Goal: Task Accomplishment & Management: Complete application form

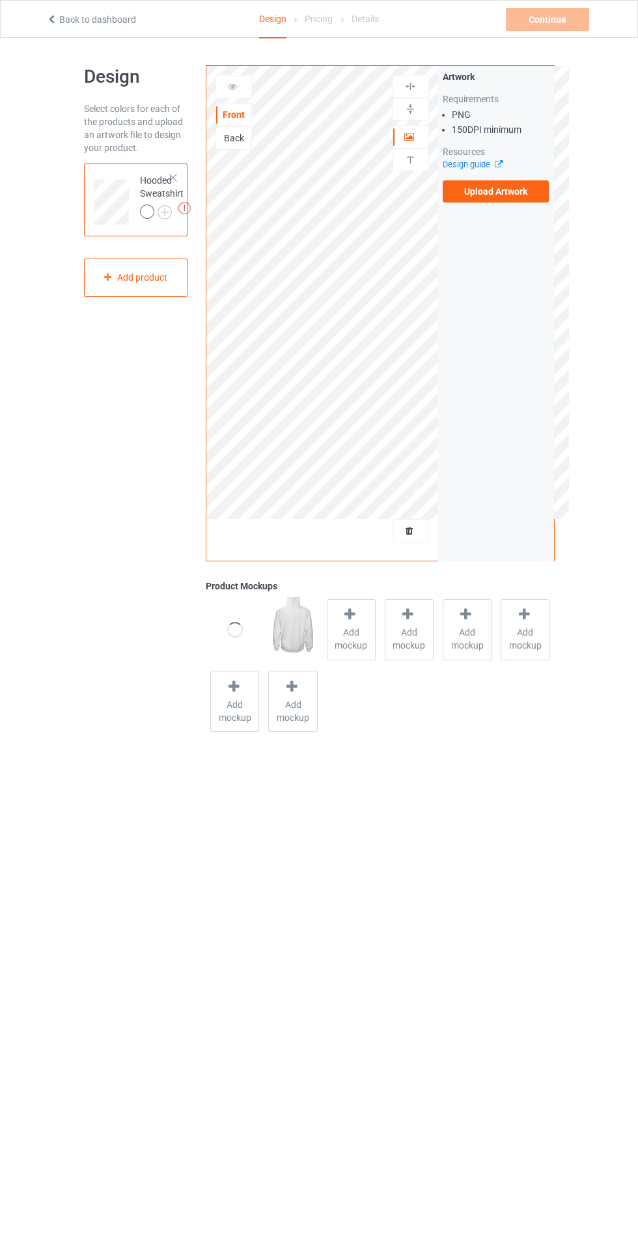
click at [524, 183] on label "Upload Artwork" at bounding box center [496, 191] width 107 height 22
click at [0, 0] on input "Upload Artwork" at bounding box center [0, 0] width 0 height 0
click at [529, 189] on label "Upload Artwork" at bounding box center [496, 191] width 107 height 22
click at [0, 0] on input "Upload Artwork" at bounding box center [0, 0] width 0 height 0
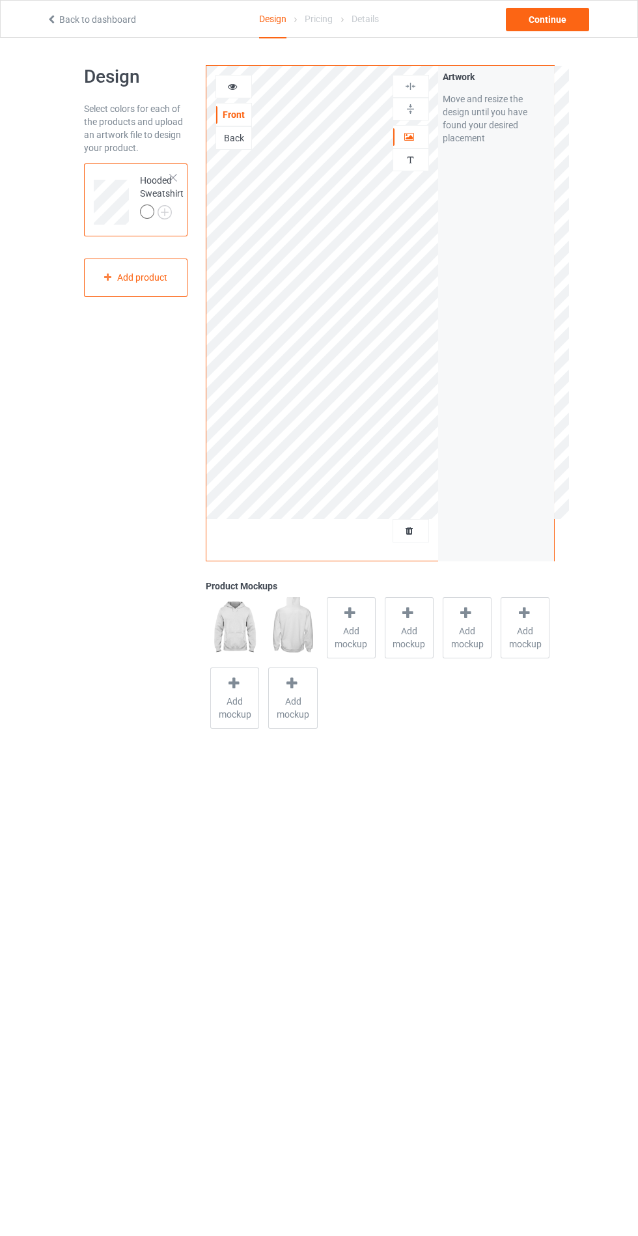
click at [348, 624] on span "Add mockup" at bounding box center [352, 637] width 48 height 26
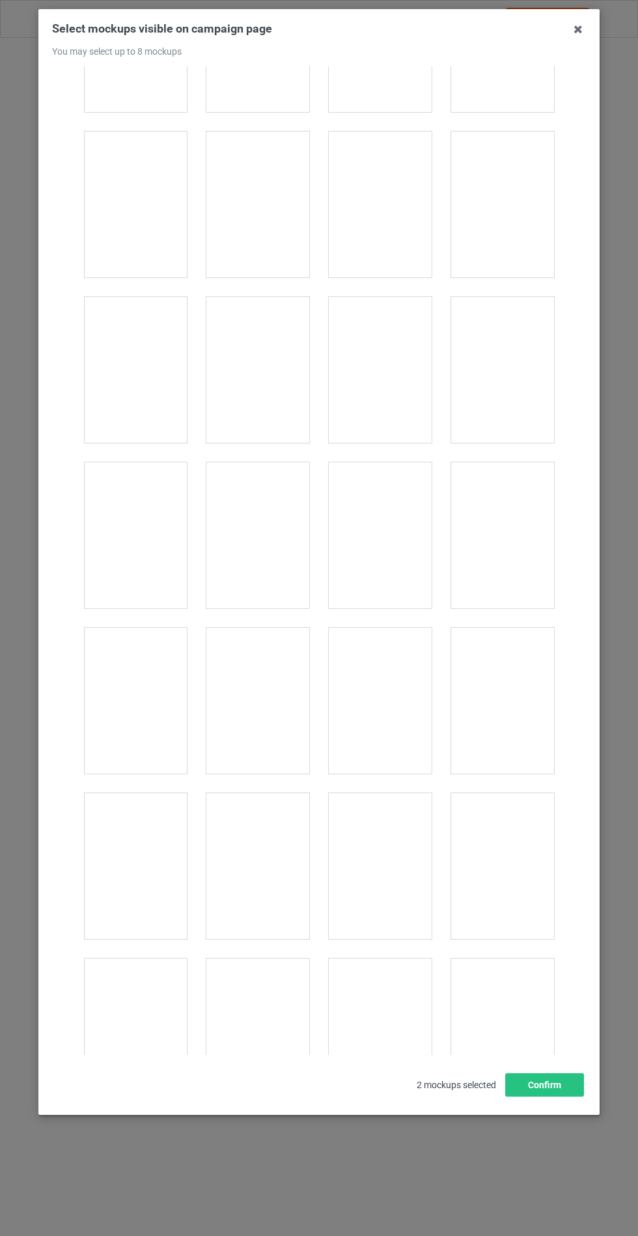
scroll to position [10509, 0]
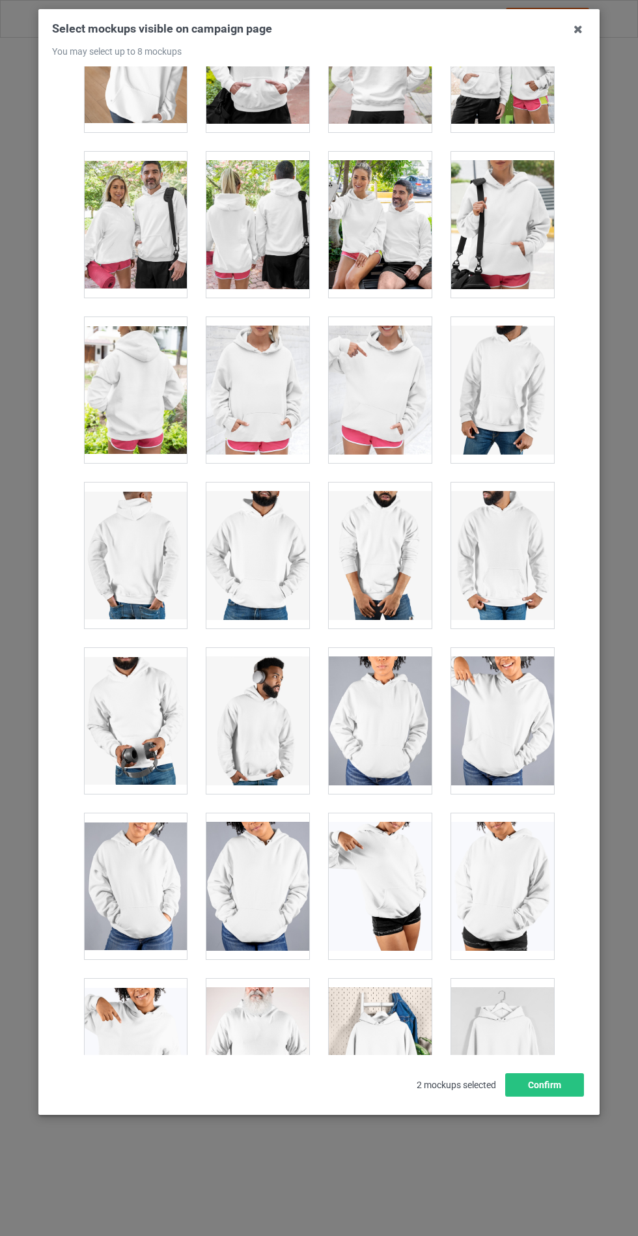
click at [268, 362] on div at bounding box center [257, 390] width 103 height 146
click at [561, 1097] on button "Confirm" at bounding box center [544, 1084] width 79 height 23
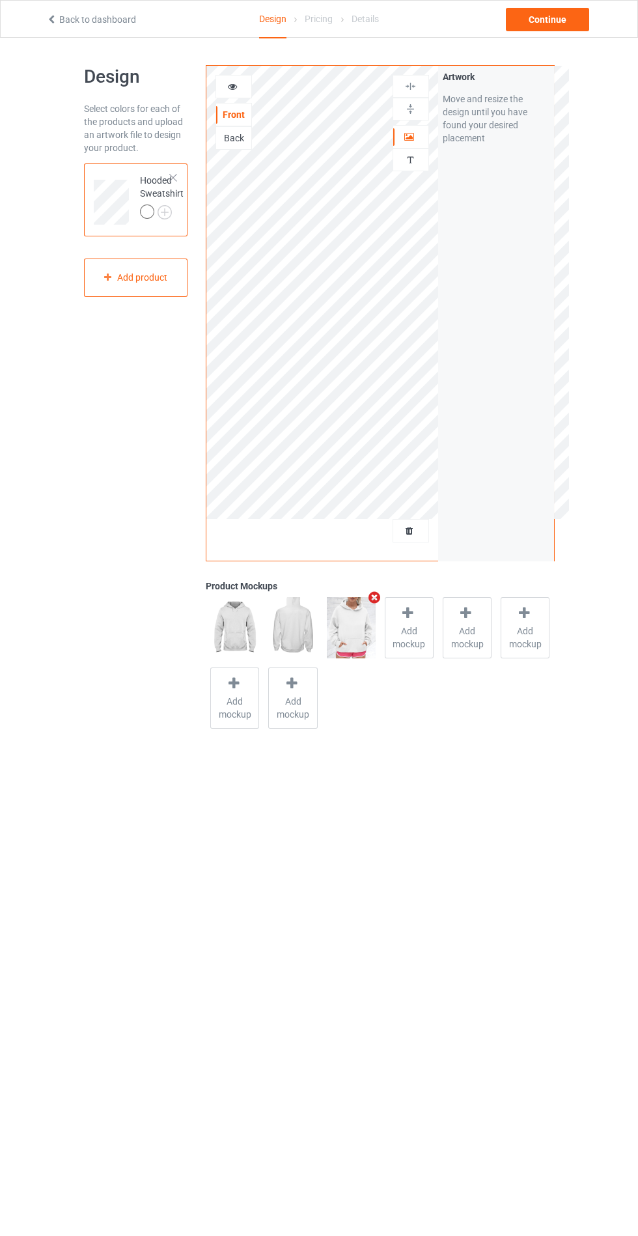
click at [0, 0] on img at bounding box center [0, 0] width 0 height 0
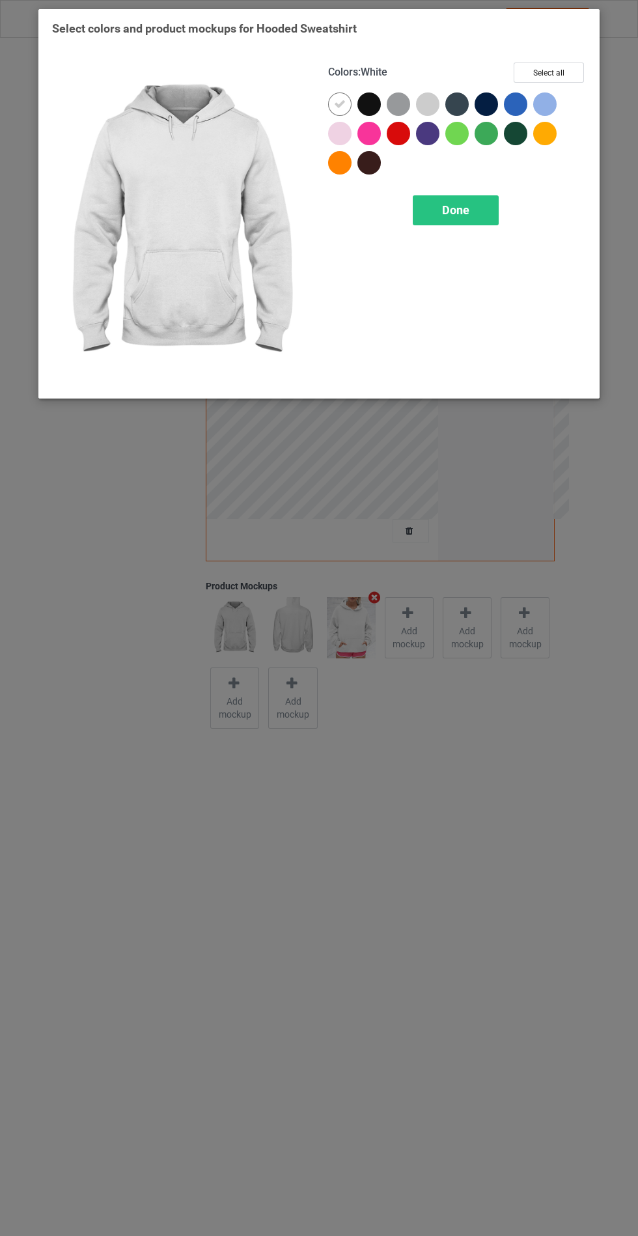
click at [369, 101] on div at bounding box center [368, 103] width 23 height 23
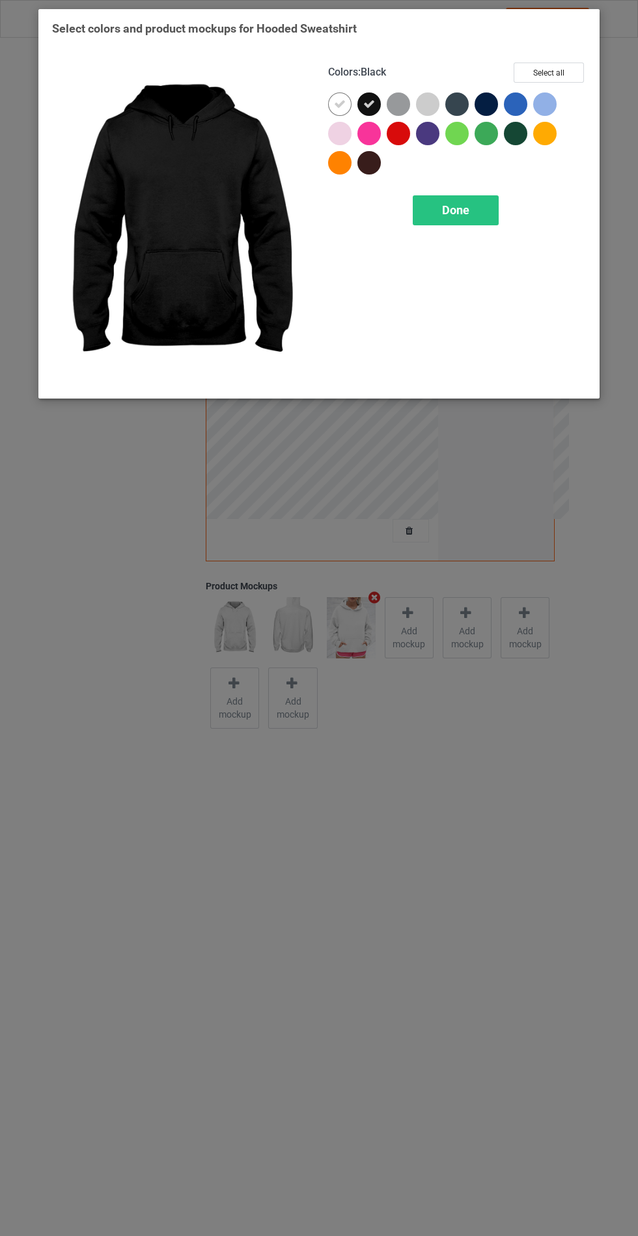
click at [402, 98] on div at bounding box center [398, 103] width 23 height 23
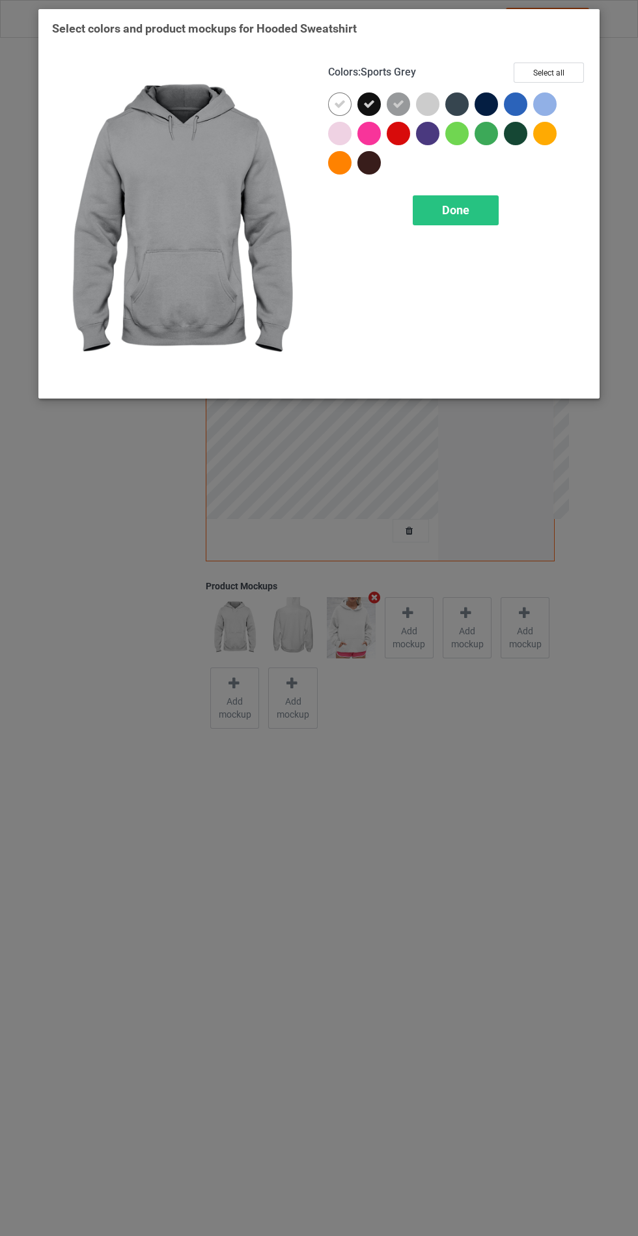
click at [467, 105] on div at bounding box center [456, 103] width 23 height 23
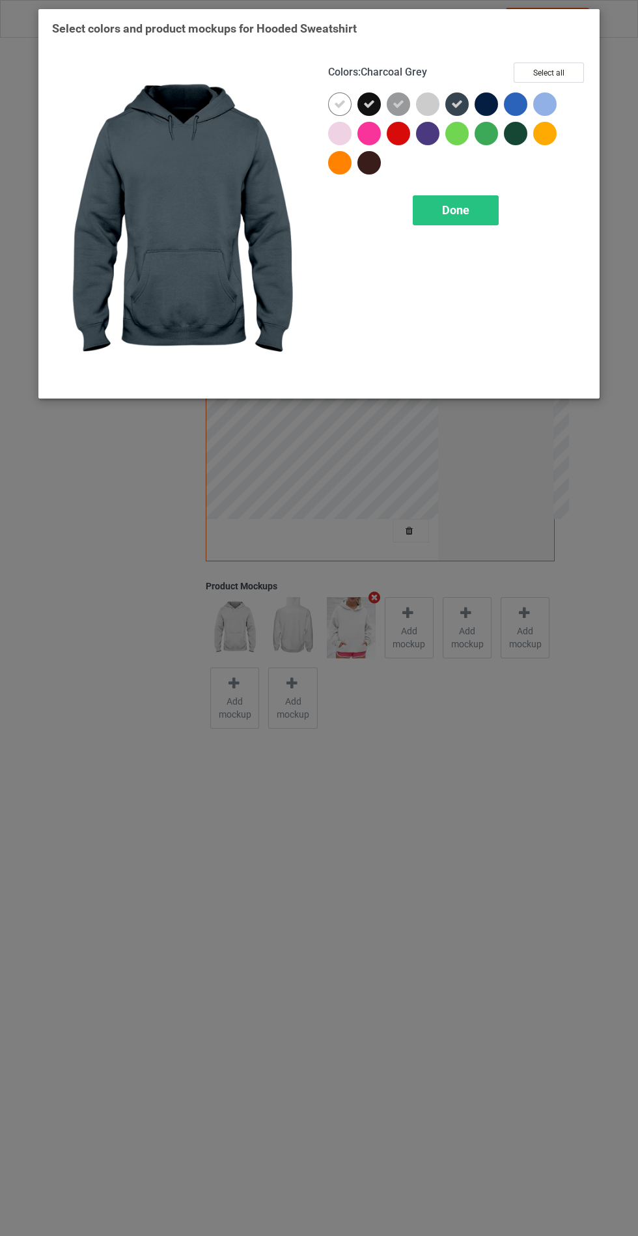
click at [491, 95] on div at bounding box center [486, 103] width 23 height 23
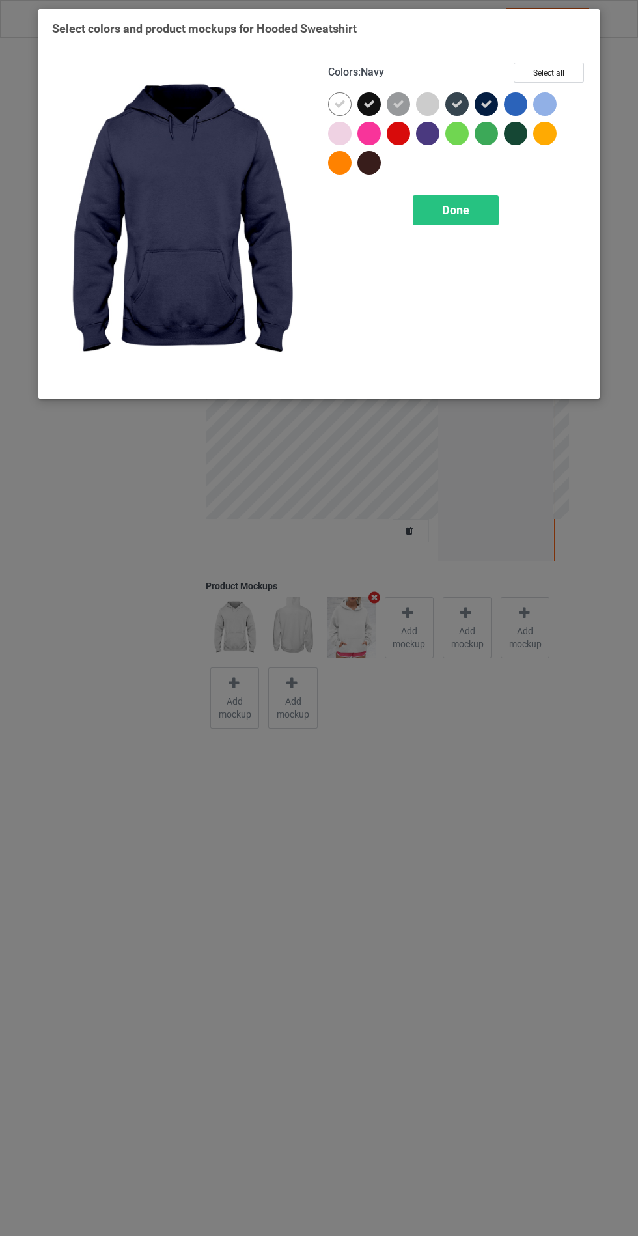
click at [438, 212] on div "Done" at bounding box center [456, 210] width 86 height 30
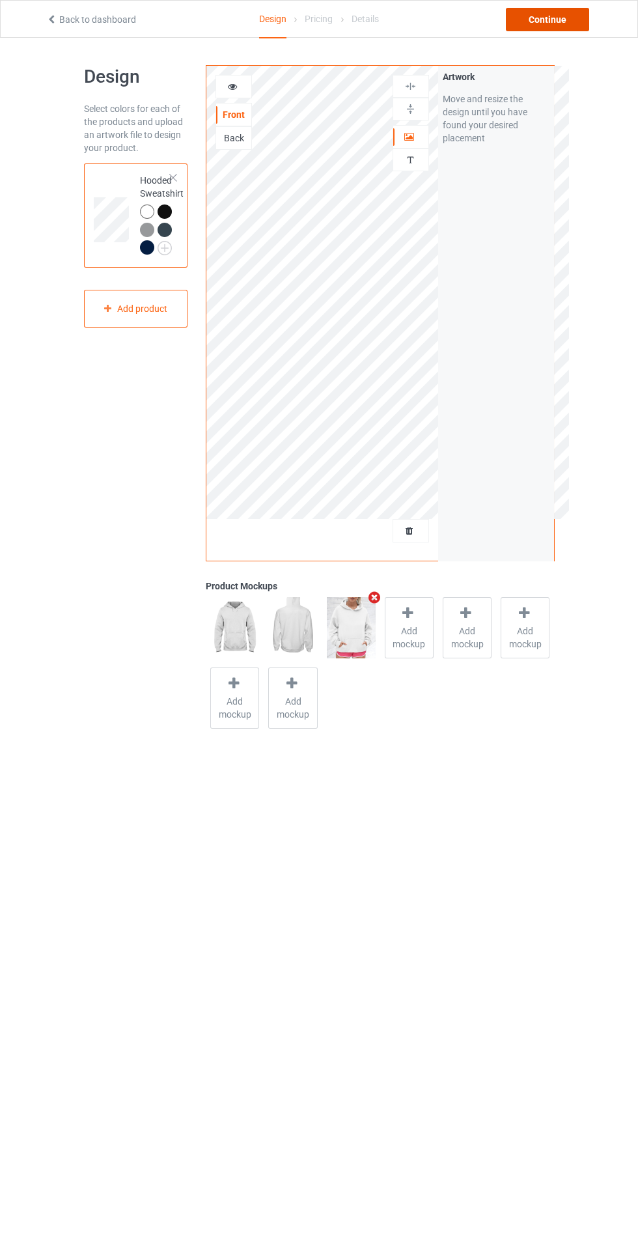
click at [577, 8] on div "Continue" at bounding box center [547, 19] width 83 height 23
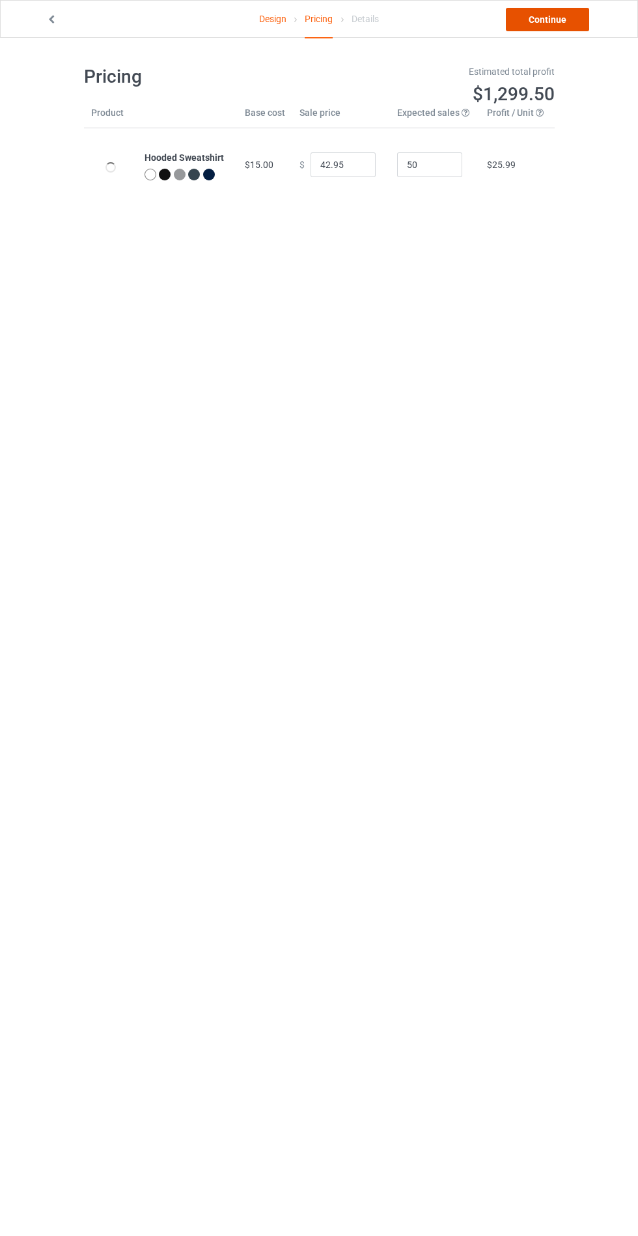
click at [528, 13] on link "Continue" at bounding box center [547, 19] width 83 height 23
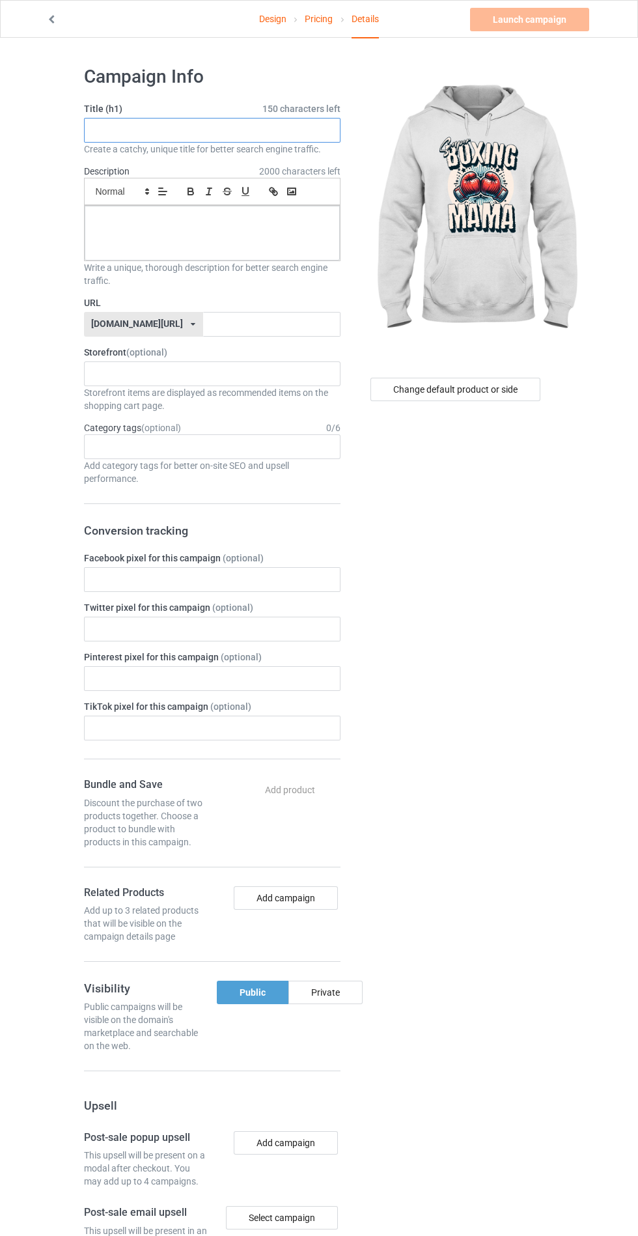
click at [307, 132] on input "text" at bounding box center [212, 130] width 257 height 25
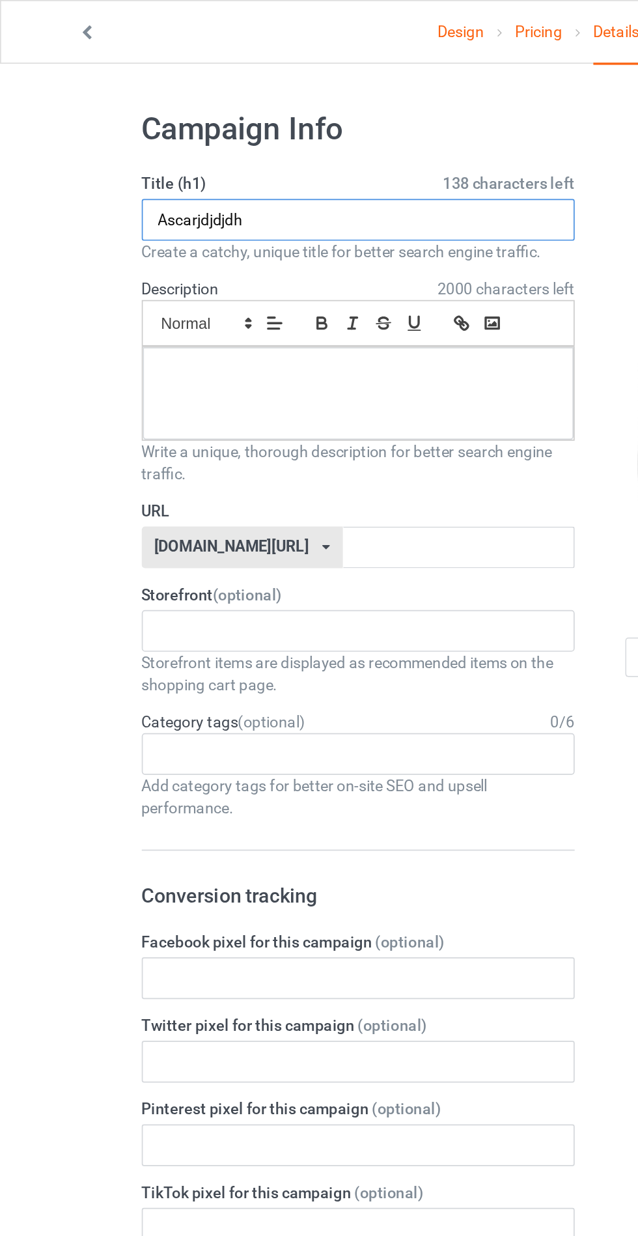
type input "Ascarjdjdjdh"
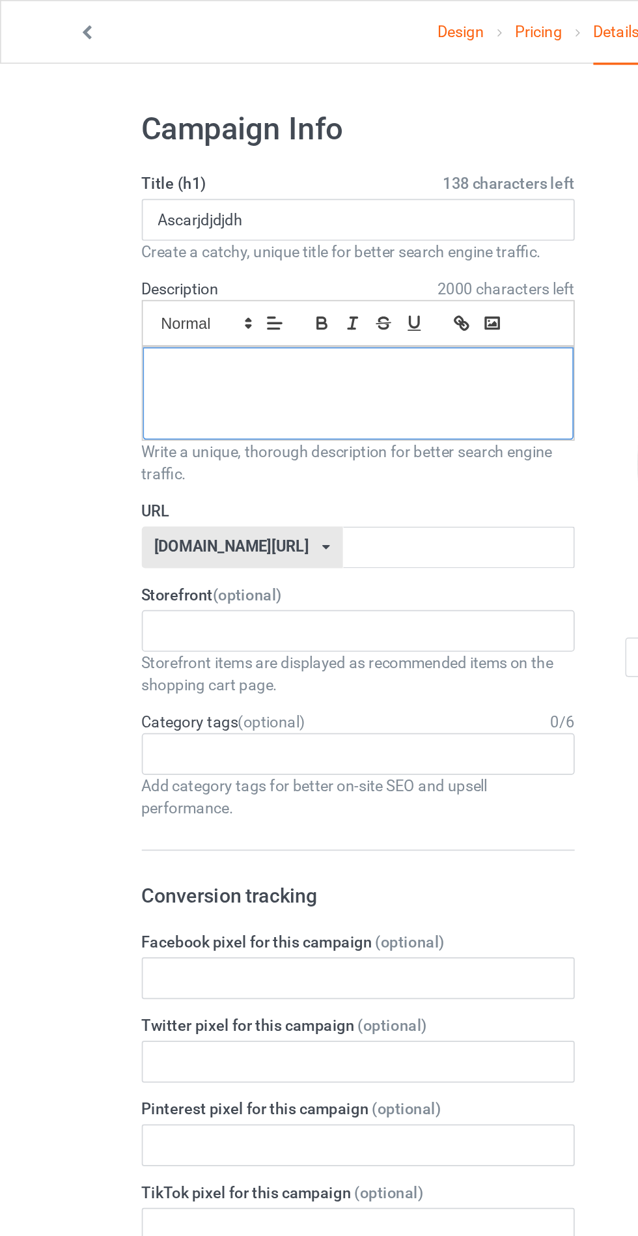
click at [251, 243] on div at bounding box center [212, 233] width 255 height 55
click at [210, 231] on div "Jdjjdhd" at bounding box center [212, 233] width 255 height 55
click at [257, 652] on label "Pinterest pixel for this campaign (optional)" at bounding box center [212, 656] width 257 height 13
click at [265, 320] on input "text" at bounding box center [271, 324] width 137 height 25
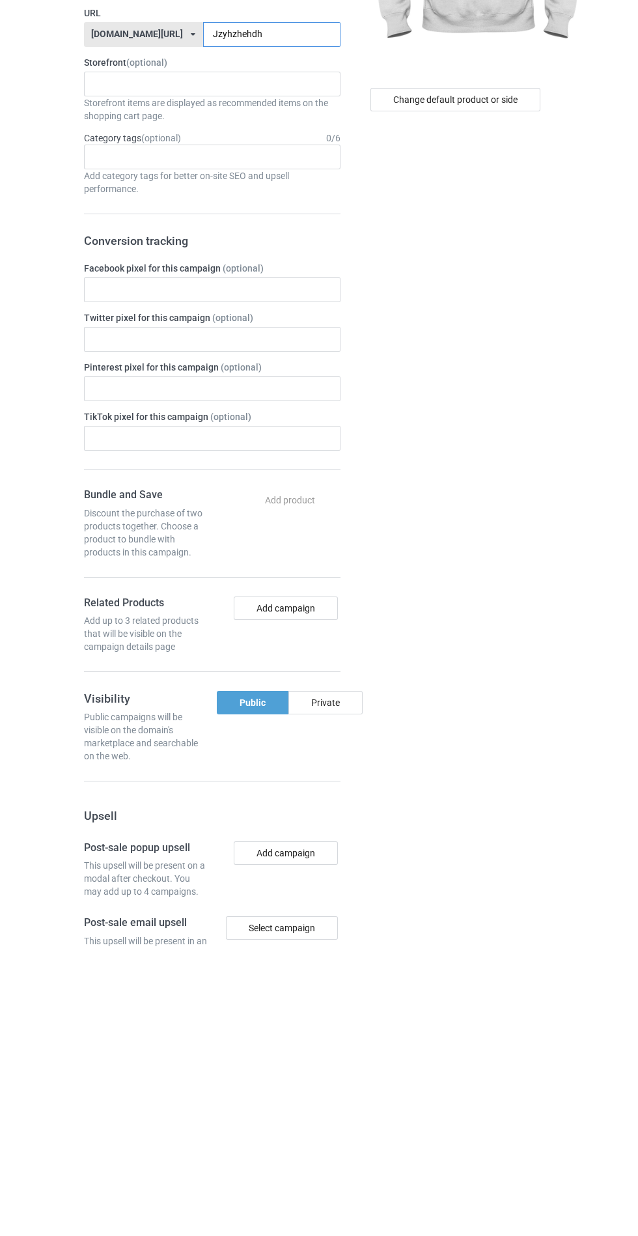
type input "Jzyhzhehdh"
click at [326, 990] on div "Private" at bounding box center [325, 992] width 74 height 23
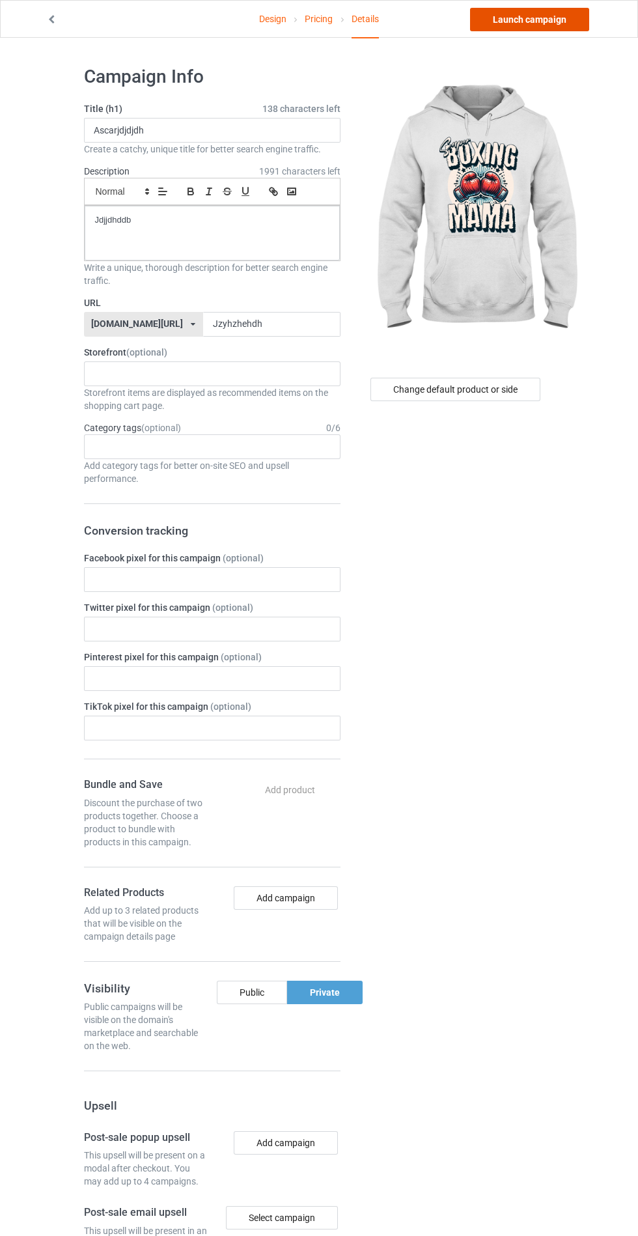
click at [520, 19] on link "Launch campaign" at bounding box center [529, 19] width 119 height 23
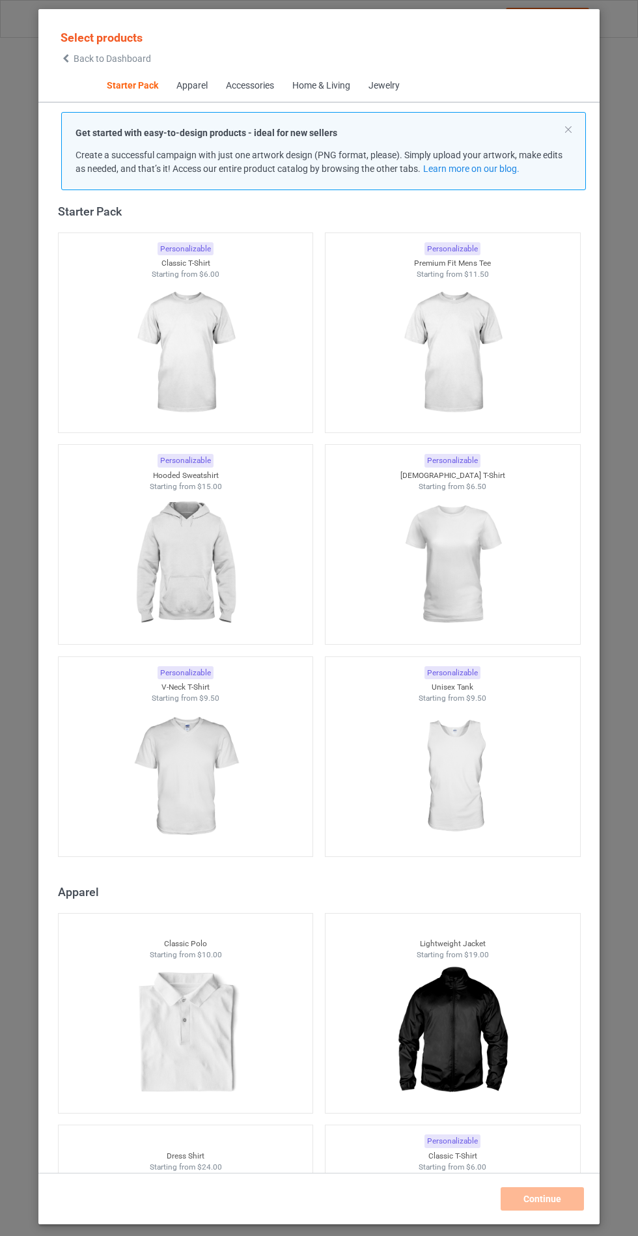
click at [209, 602] on img at bounding box center [185, 565] width 117 height 146
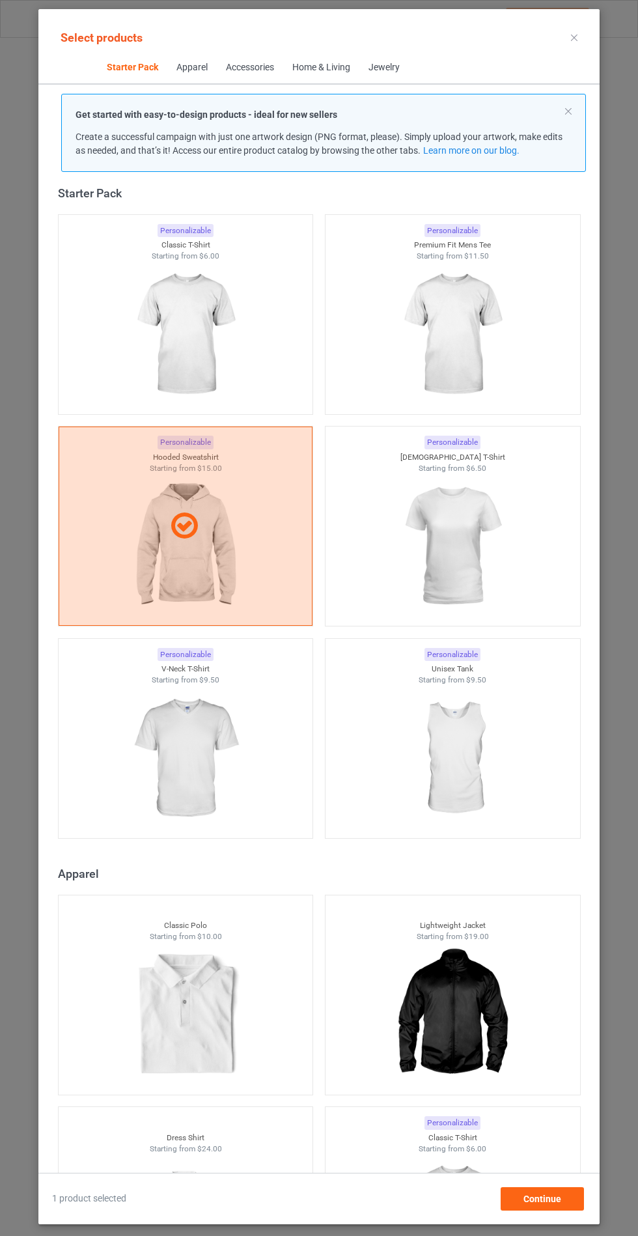
scroll to position [76, 0]
click at [554, 1208] on div "Continue" at bounding box center [542, 1198] width 83 height 23
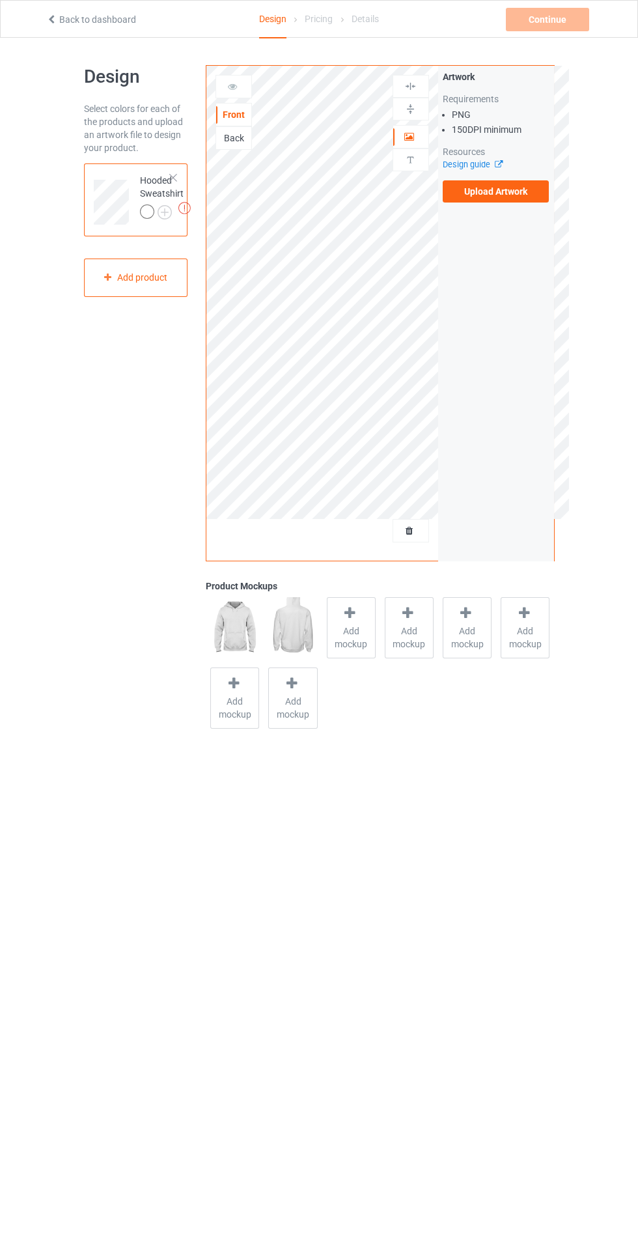
click at [529, 186] on label "Upload Artwork" at bounding box center [496, 191] width 107 height 22
click at [0, 0] on input "Upload Artwork" at bounding box center [0, 0] width 0 height 0
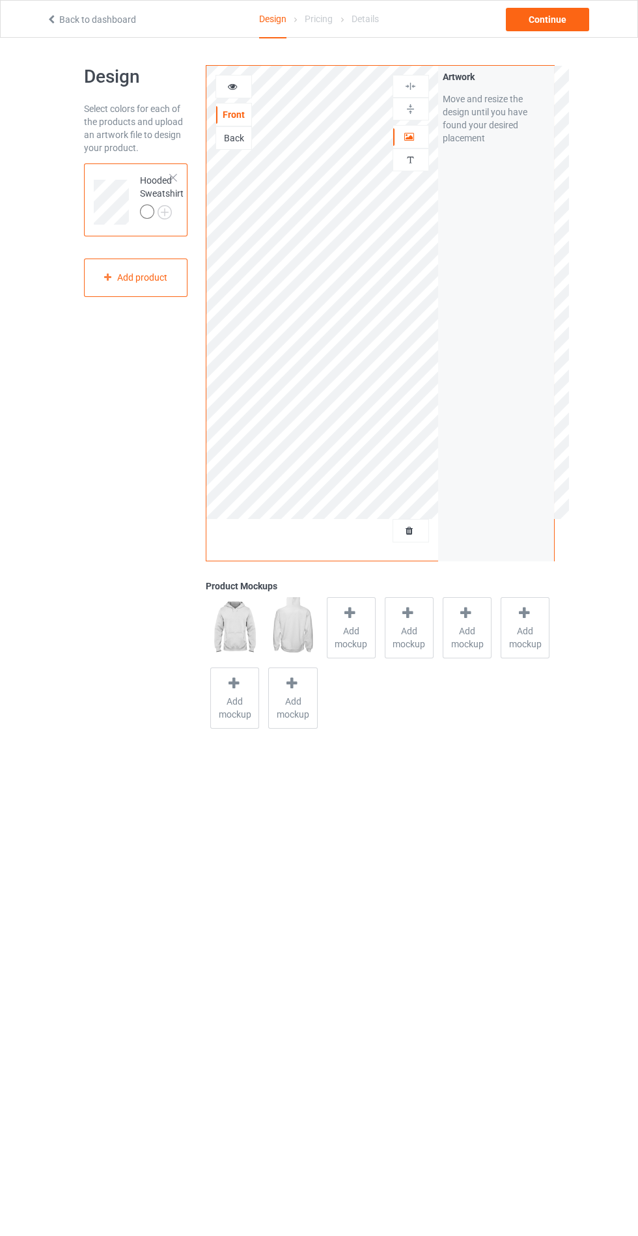
click at [356, 639] on span "Add mockup" at bounding box center [352, 637] width 48 height 26
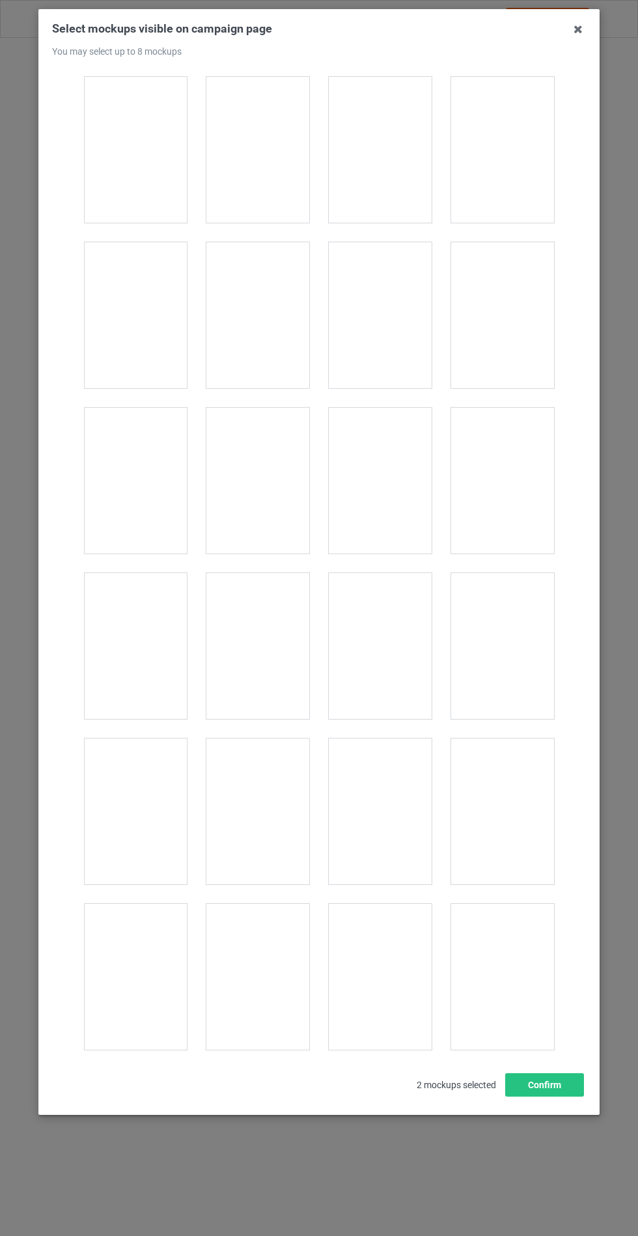
scroll to position [10509, 0]
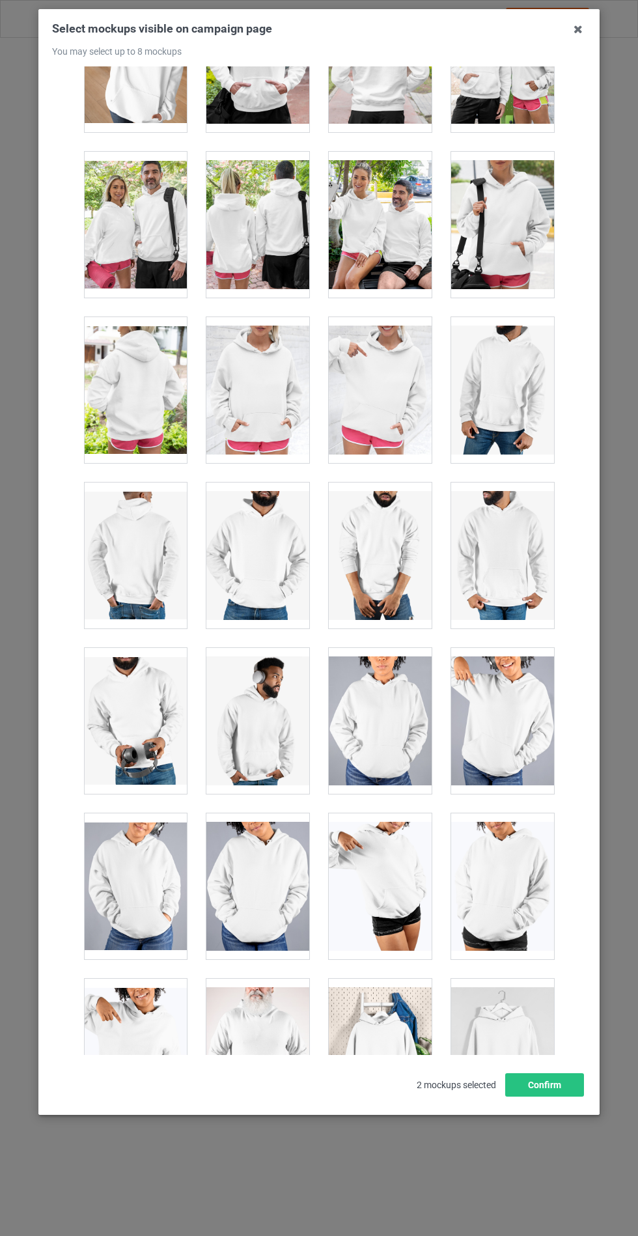
click at [251, 369] on div at bounding box center [257, 390] width 103 height 146
click at [563, 1097] on button "Confirm" at bounding box center [544, 1084] width 79 height 23
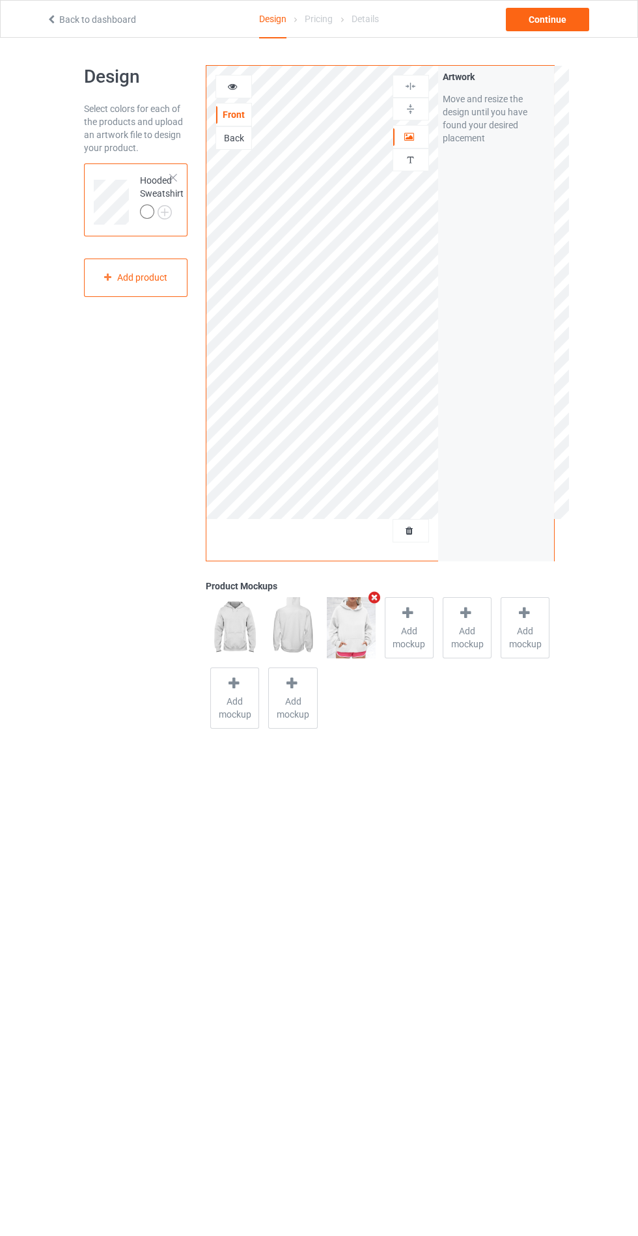
click at [154, 217] on div at bounding box center [149, 213] width 18 height 18
click at [0, 0] on img at bounding box center [0, 0] width 0 height 0
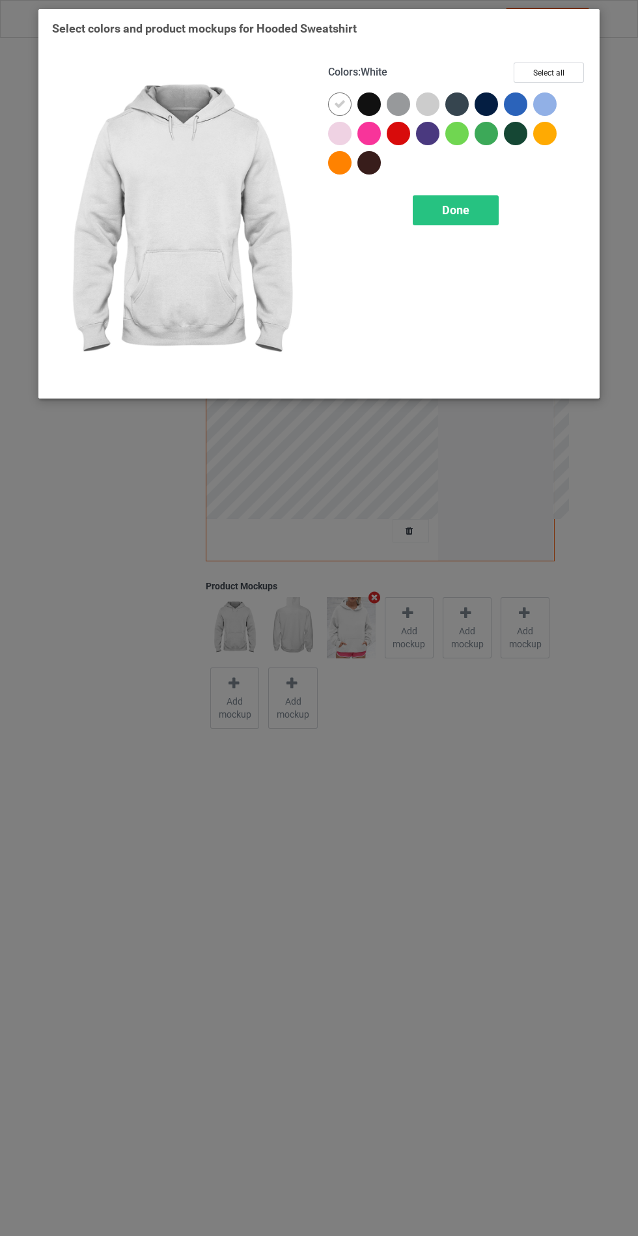
click at [431, 102] on div at bounding box center [427, 103] width 23 height 23
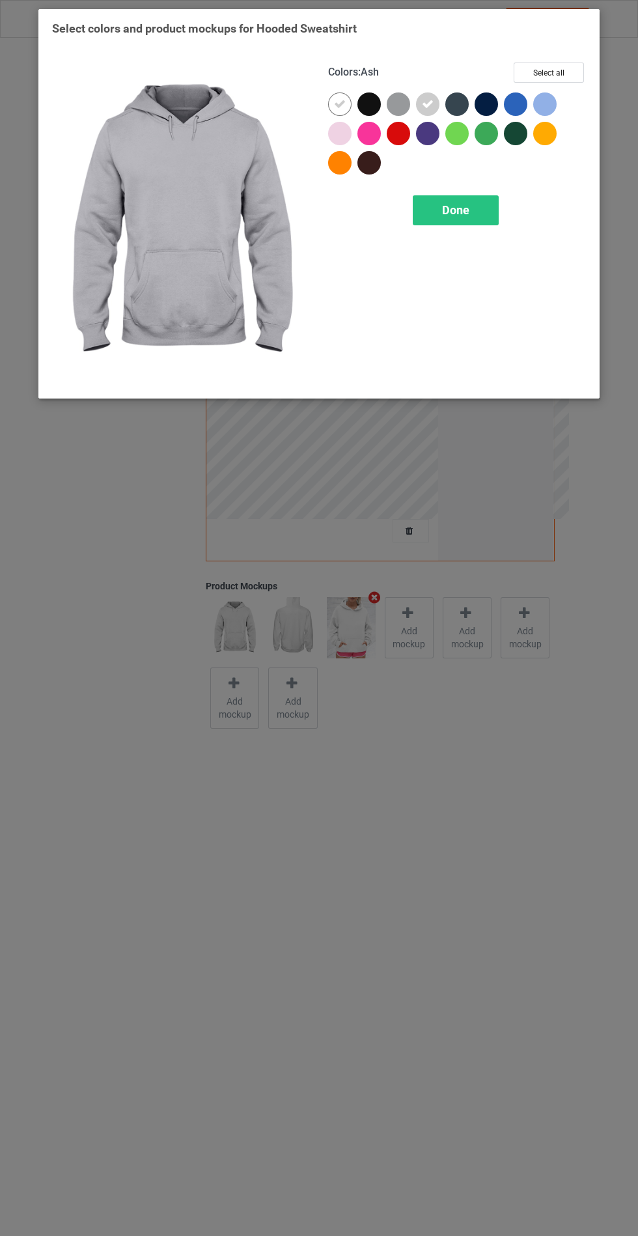
click at [342, 136] on div at bounding box center [339, 133] width 23 height 23
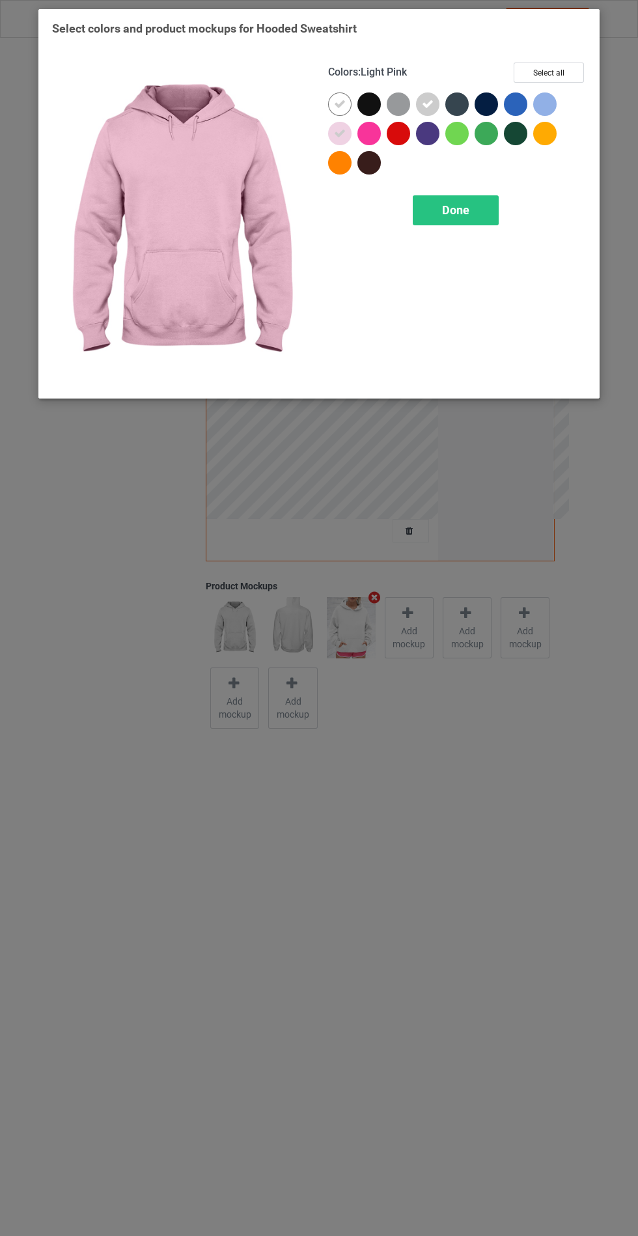
click at [548, 104] on div at bounding box center [544, 103] width 23 height 23
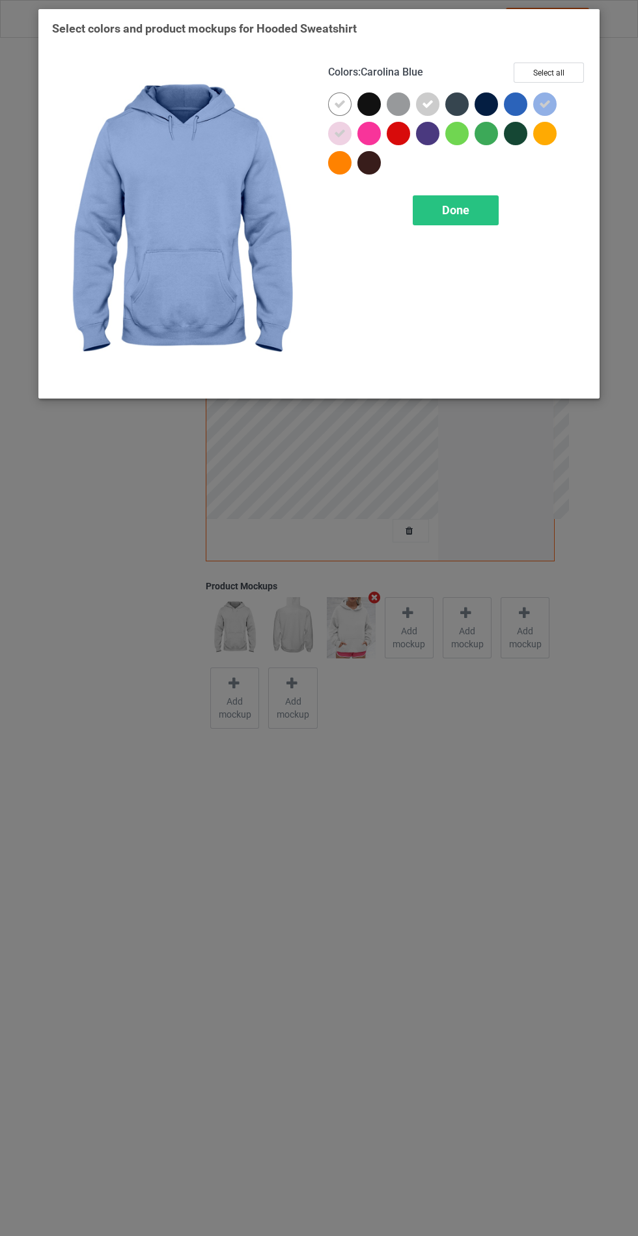
click at [378, 140] on div at bounding box center [368, 133] width 23 height 23
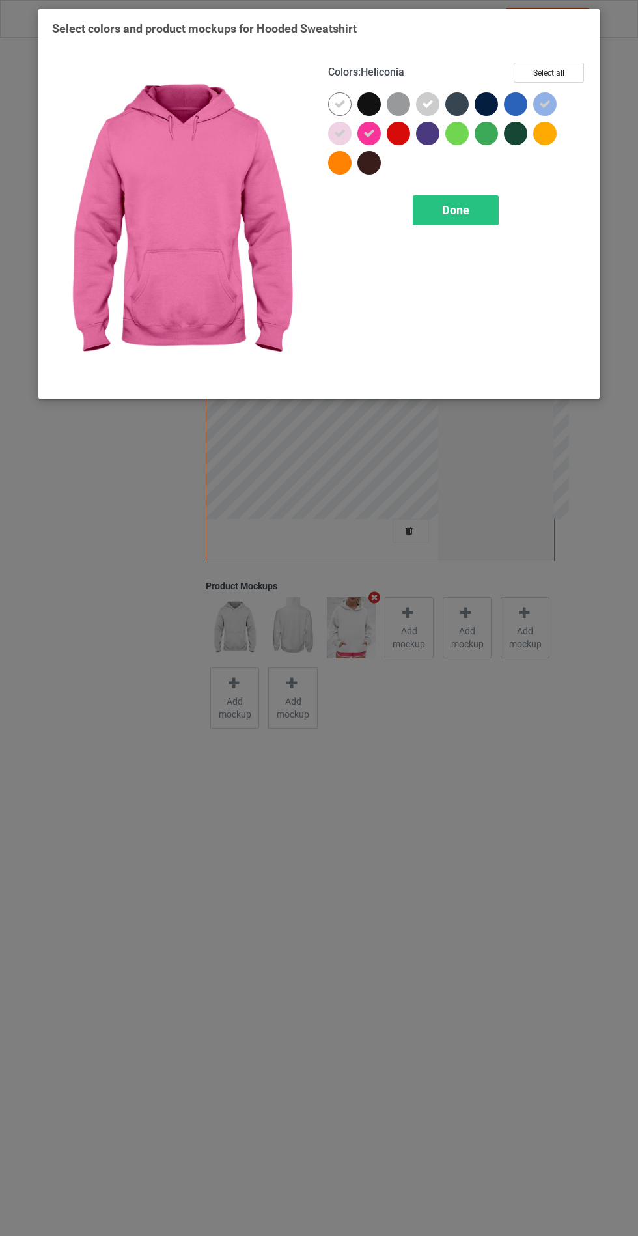
click at [404, 104] on div at bounding box center [398, 103] width 23 height 23
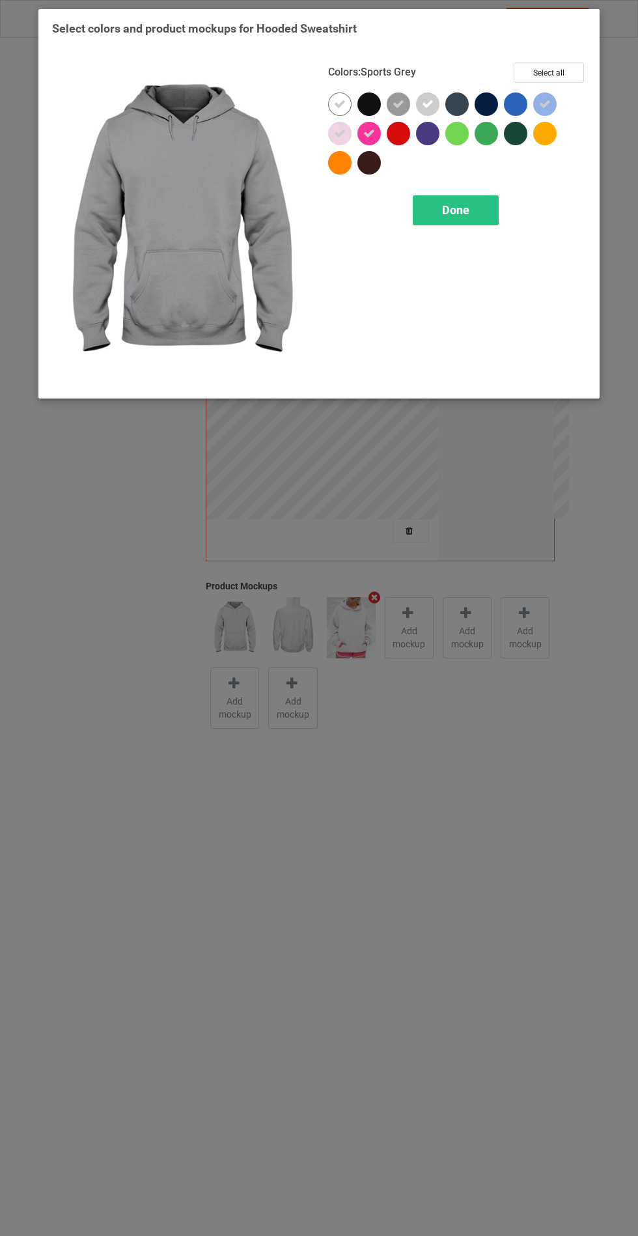
click at [347, 164] on div at bounding box center [339, 162] width 23 height 23
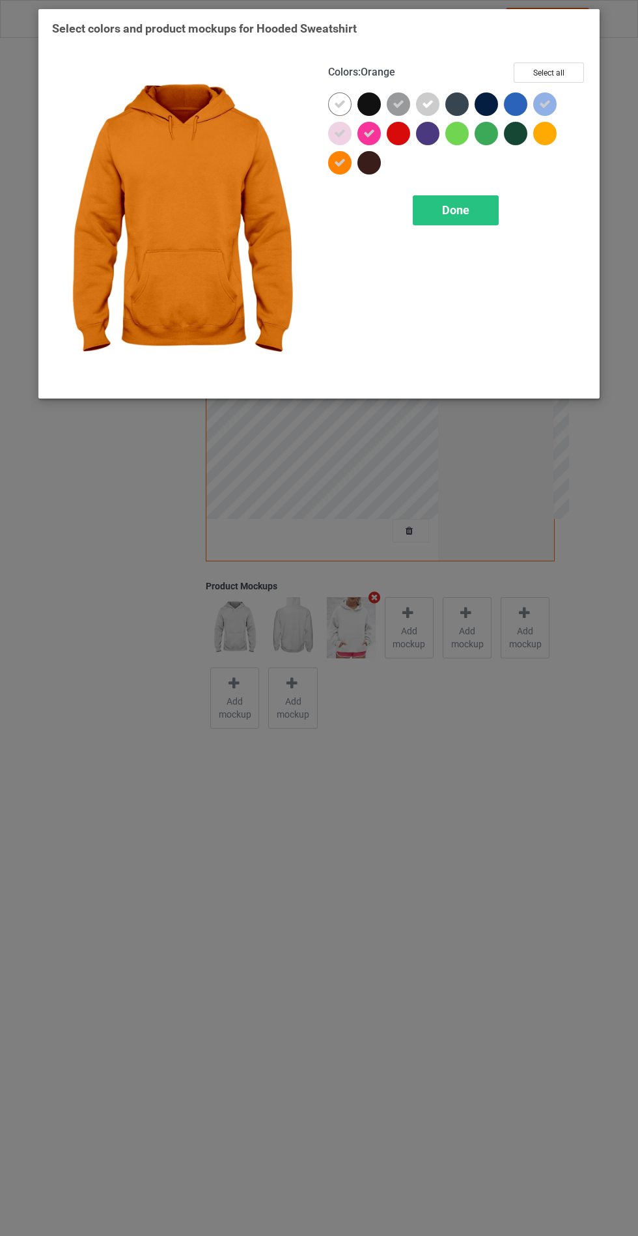
click at [544, 133] on div at bounding box center [544, 133] width 23 height 23
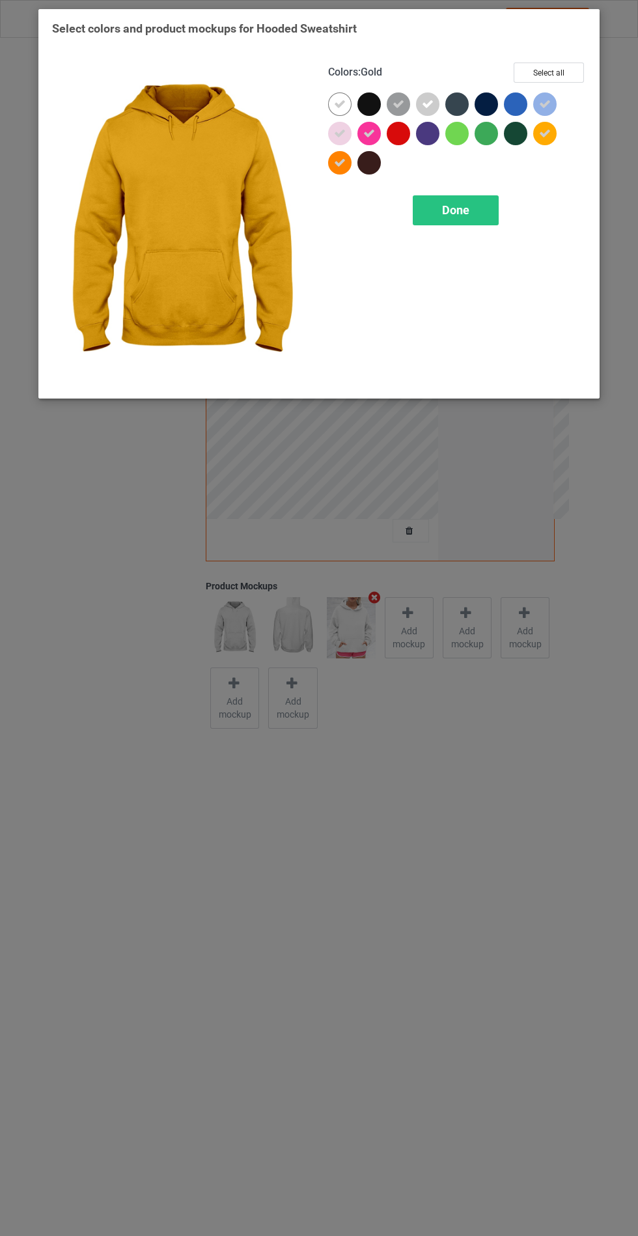
click at [447, 216] on span "Done" at bounding box center [455, 210] width 27 height 14
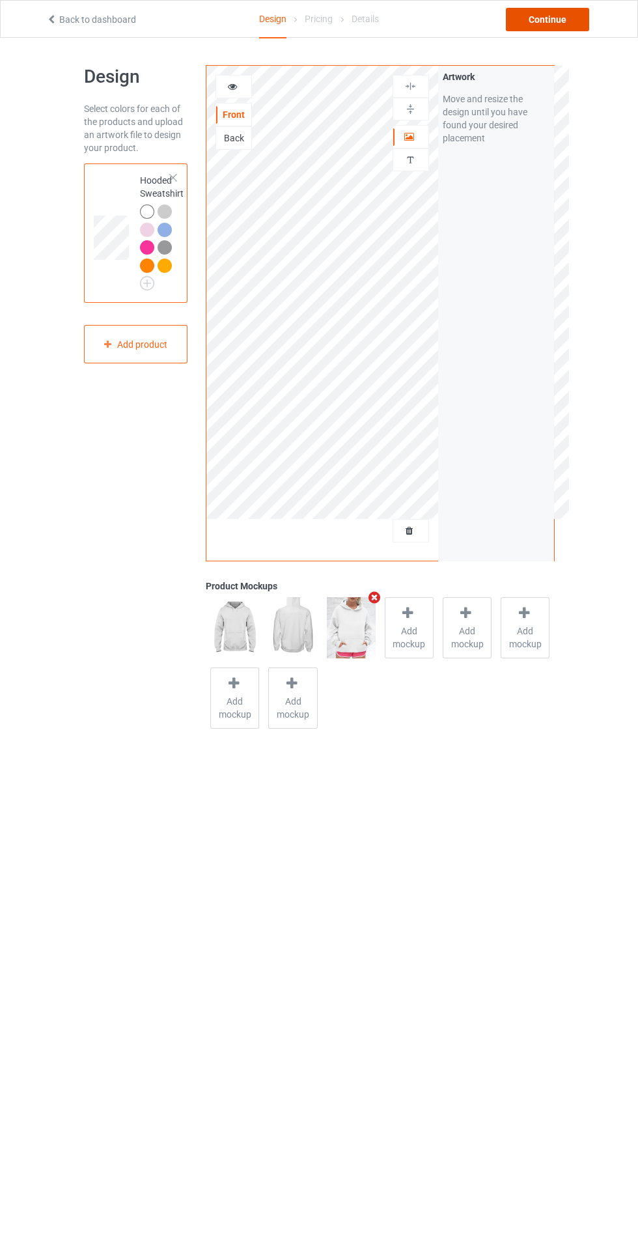
click at [566, 8] on div "Continue" at bounding box center [547, 19] width 83 height 23
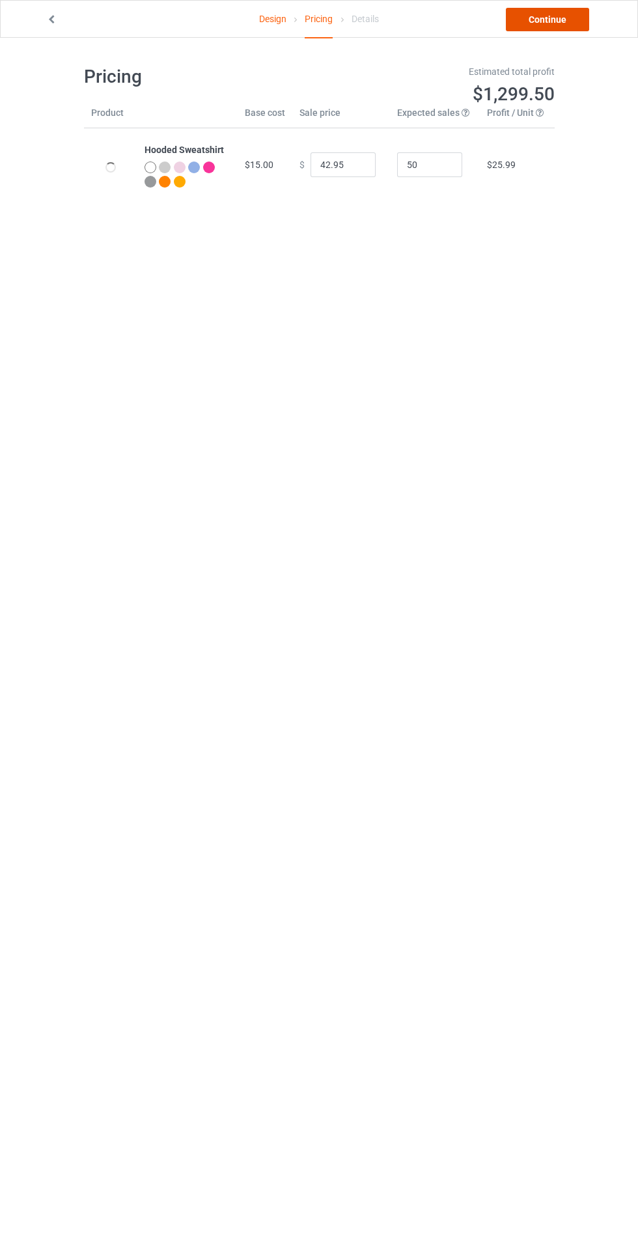
click at [553, 23] on link "Continue" at bounding box center [547, 19] width 83 height 23
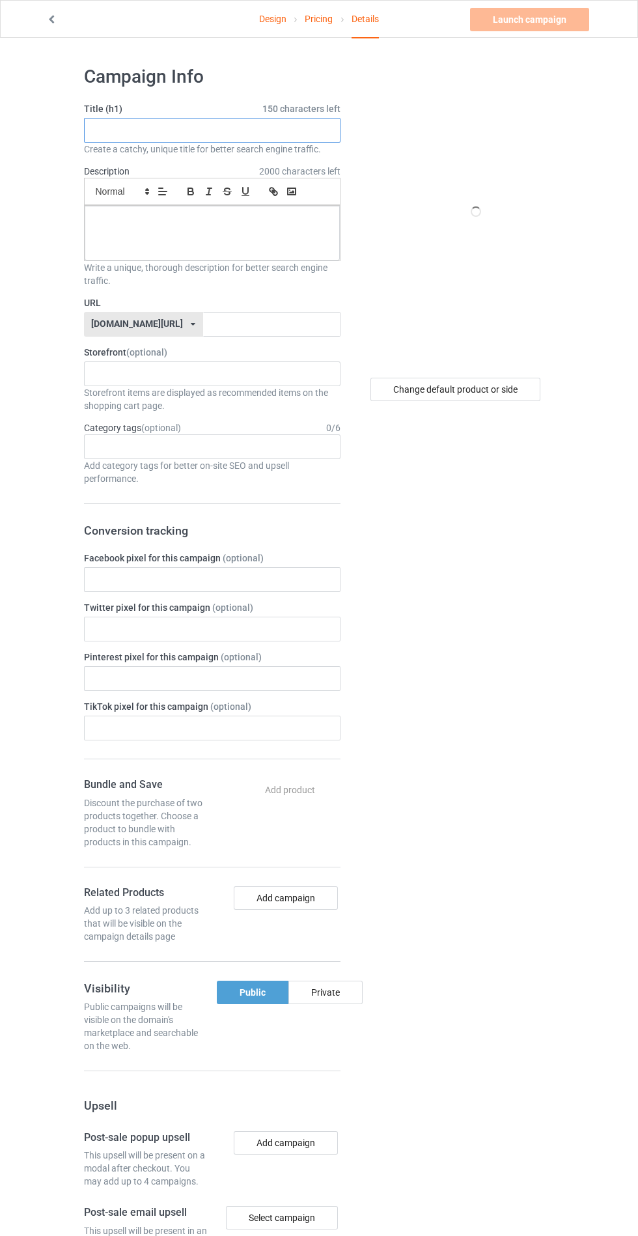
click at [246, 135] on input "text" at bounding box center [212, 130] width 257 height 25
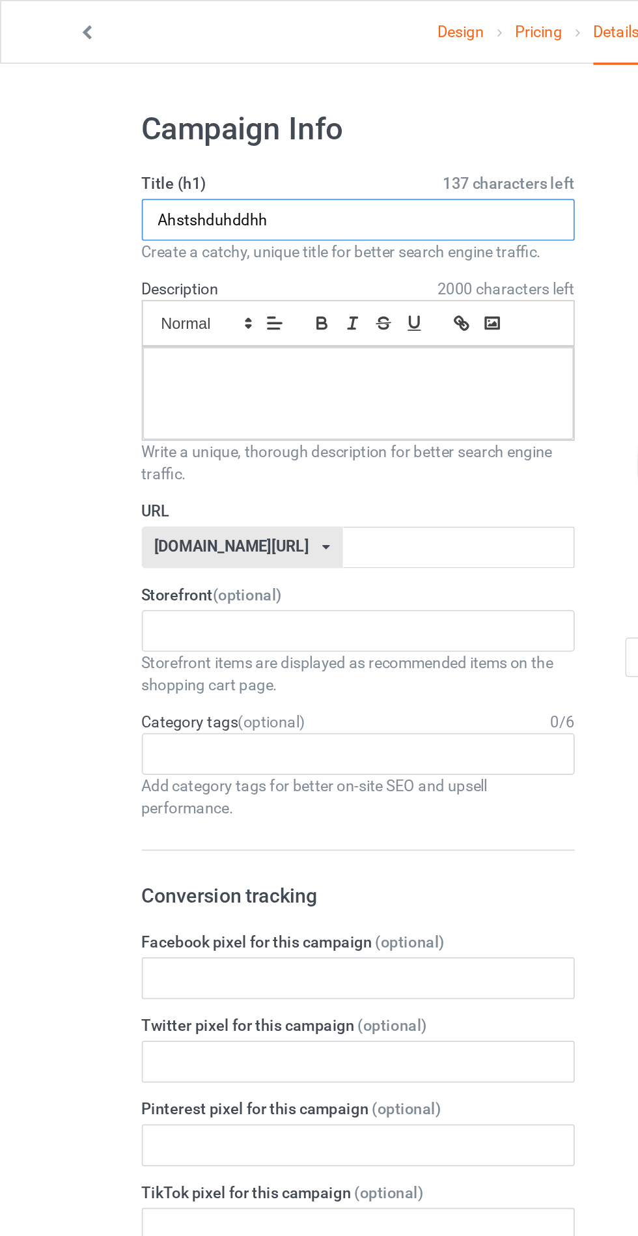
type input "Ahstshduhddhh"
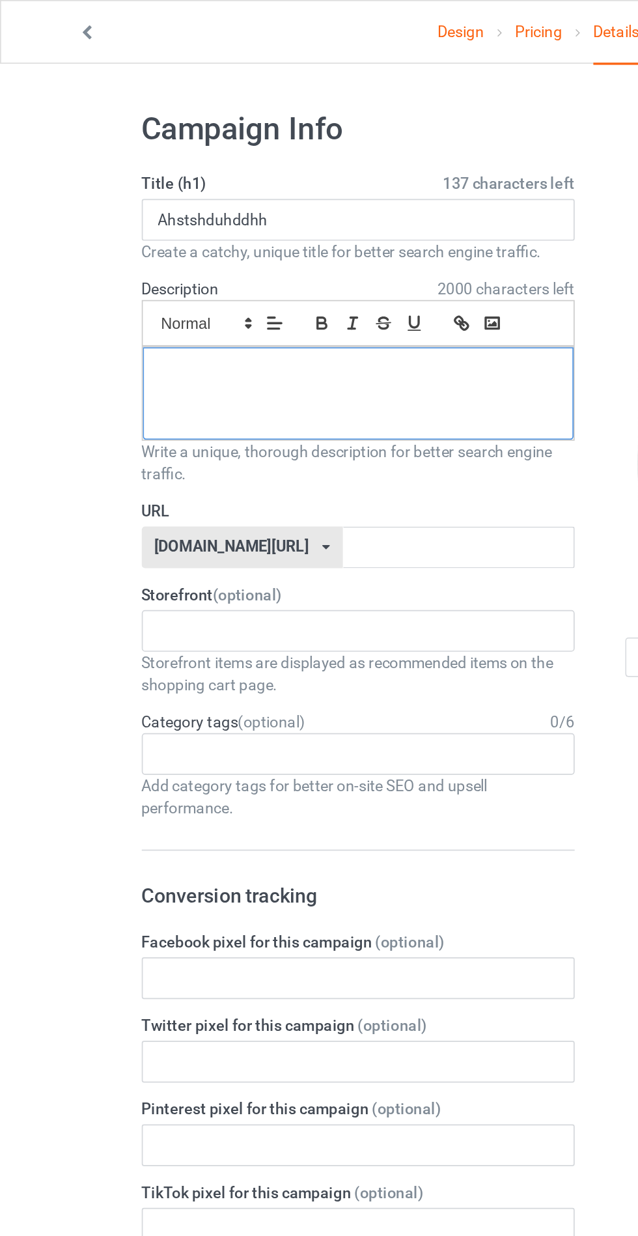
click at [123, 257] on div at bounding box center [212, 233] width 255 height 55
click at [203, 326] on input "text" at bounding box center [271, 324] width 137 height 25
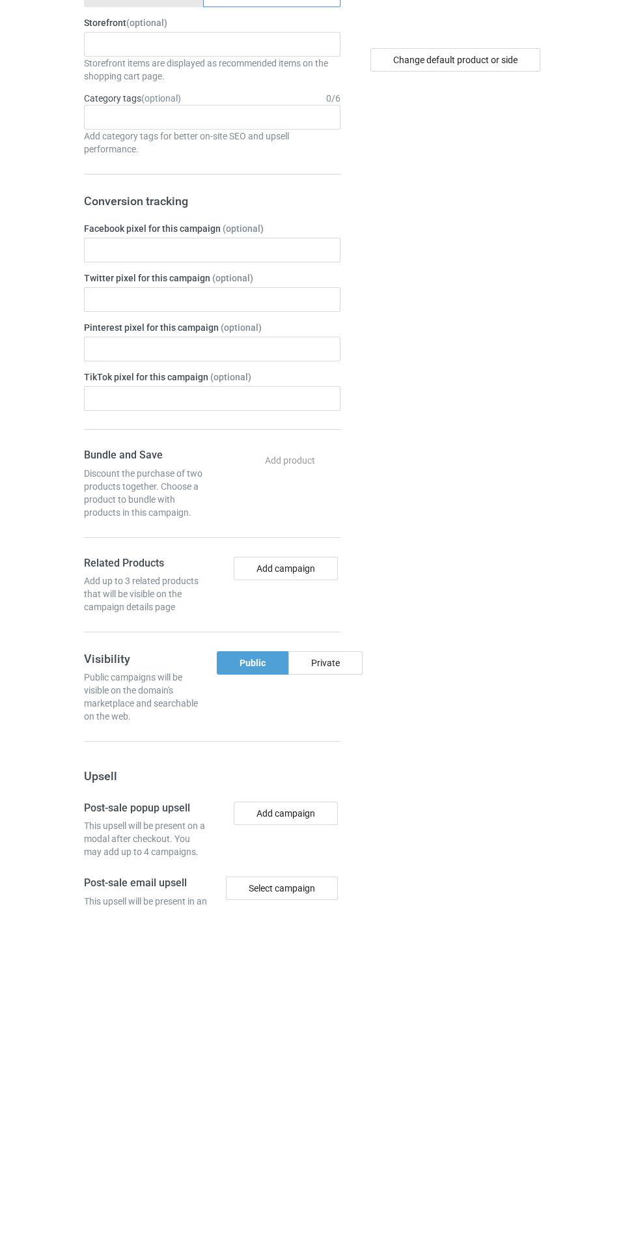
type input "Jduydyehdhhd"
click at [337, 991] on div "Private" at bounding box center [325, 992] width 74 height 23
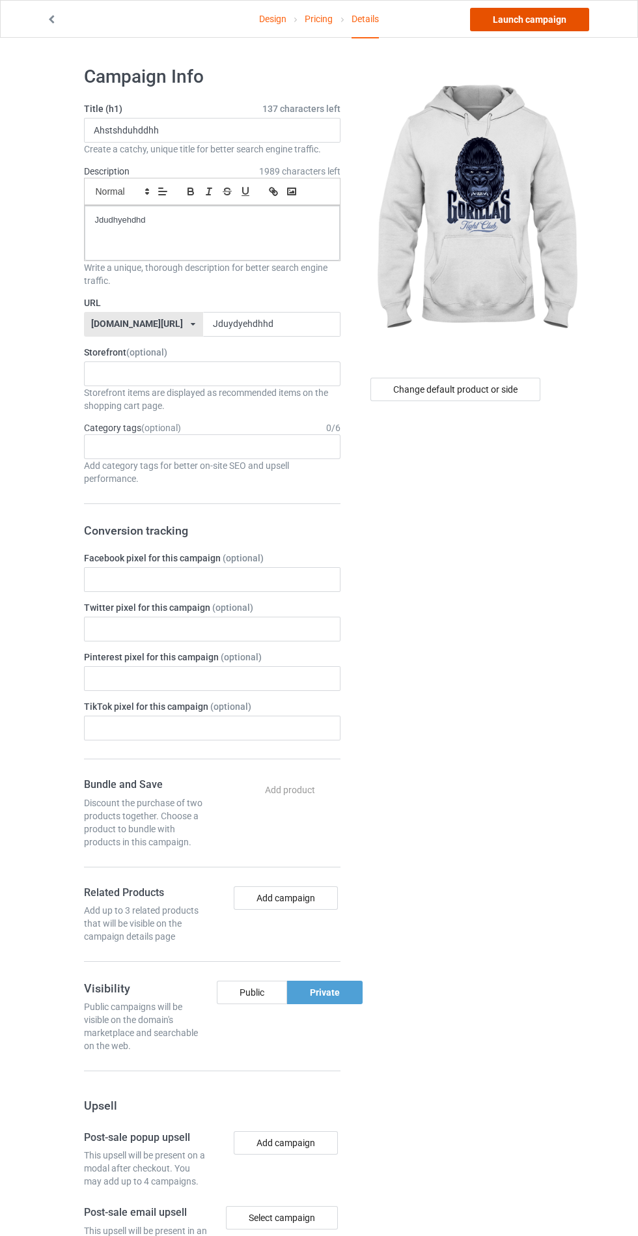
click at [547, 16] on link "Launch campaign" at bounding box center [529, 19] width 119 height 23
